Goal: Check status: Check status

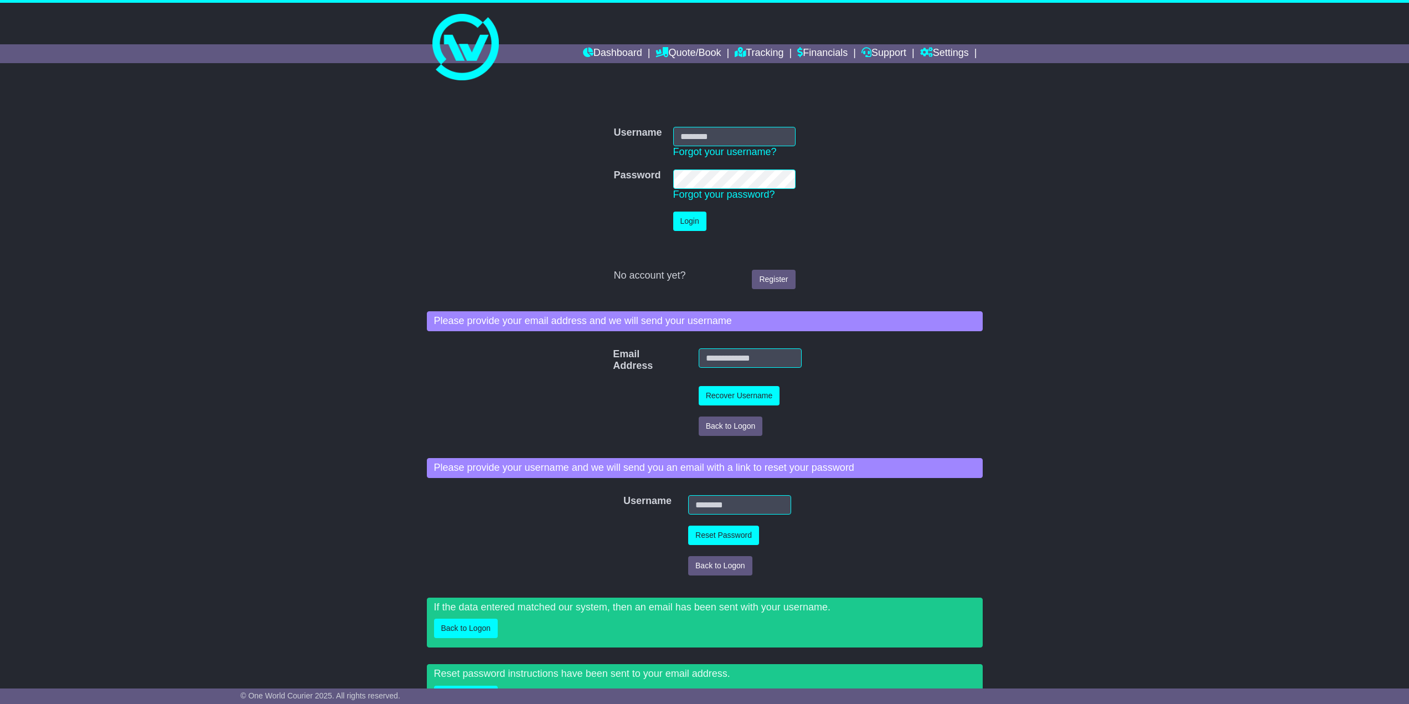
type input "**********"
click at [692, 226] on button "Login" at bounding box center [689, 220] width 33 height 19
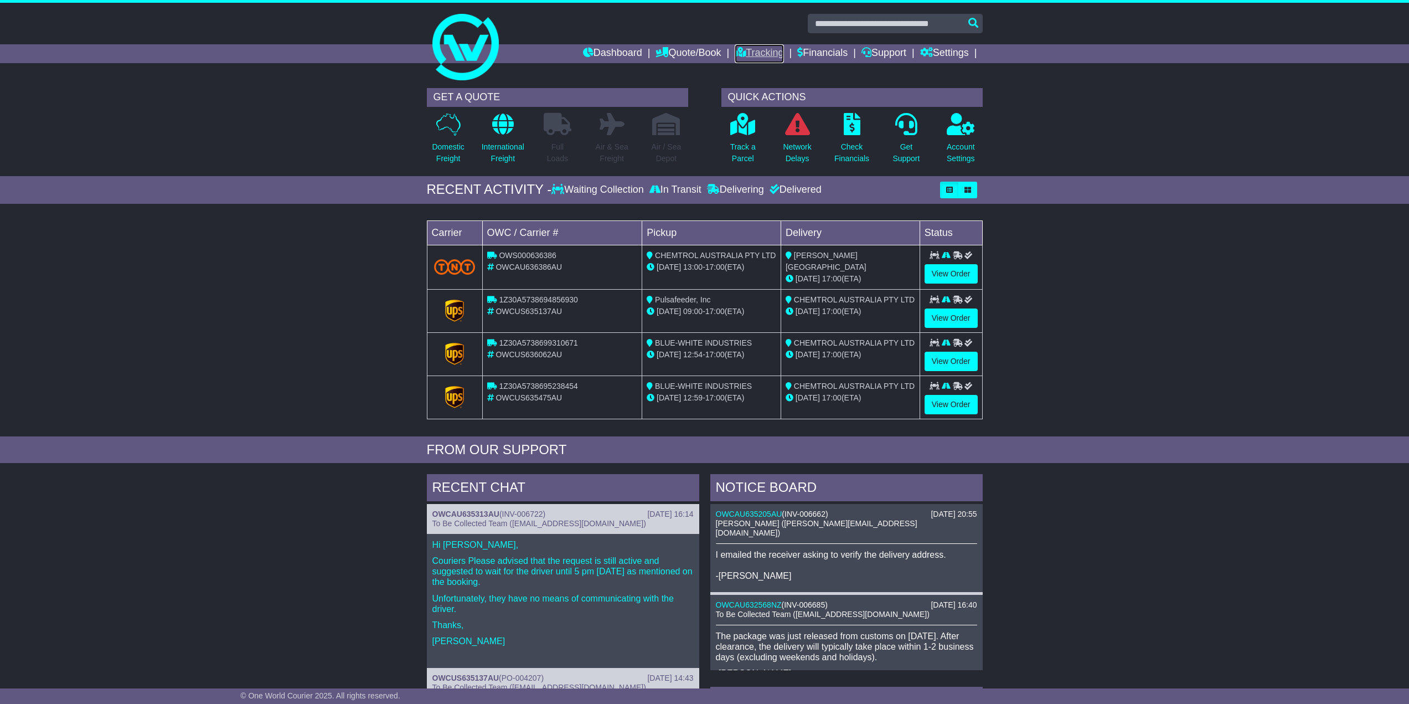
click at [769, 52] on link "Tracking" at bounding box center [759, 53] width 49 height 19
